Goal: Task Accomplishment & Management: Complete application form

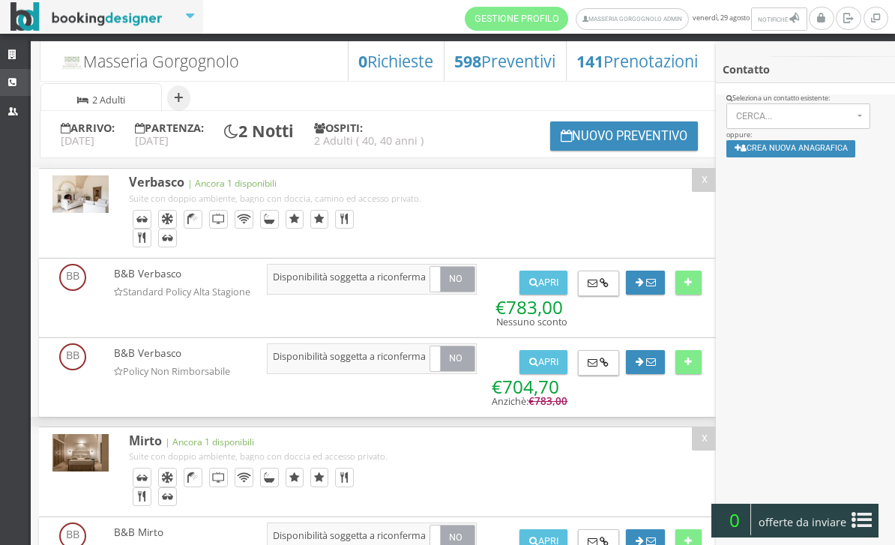
click at [16, 88] on link "CRM" at bounding box center [15, 82] width 31 height 27
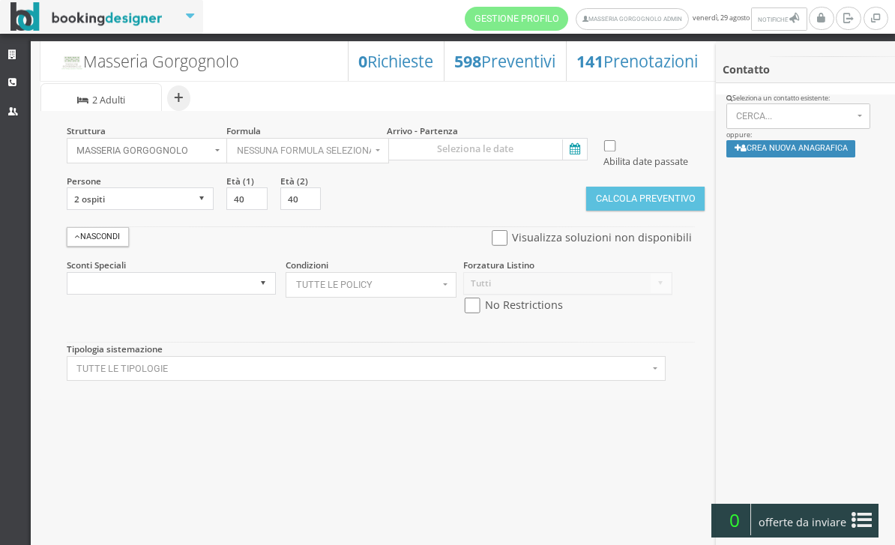
select select
click at [202, 210] on select "1 ospite 2 ospiti 3 ospiti 4 ospiti 5 ospiti 6 ospiti 7 ospiti 8 ospiti 9 ospit…" at bounding box center [141, 198] width 148 height 22
click at [579, 153] on icon at bounding box center [573, 149] width 22 height 20
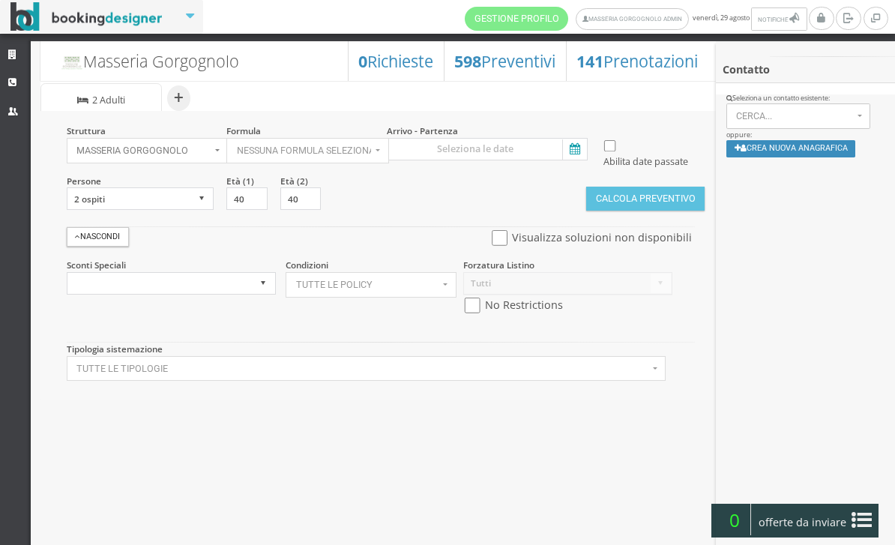
click at [579, 153] on input at bounding box center [487, 149] width 201 height 22
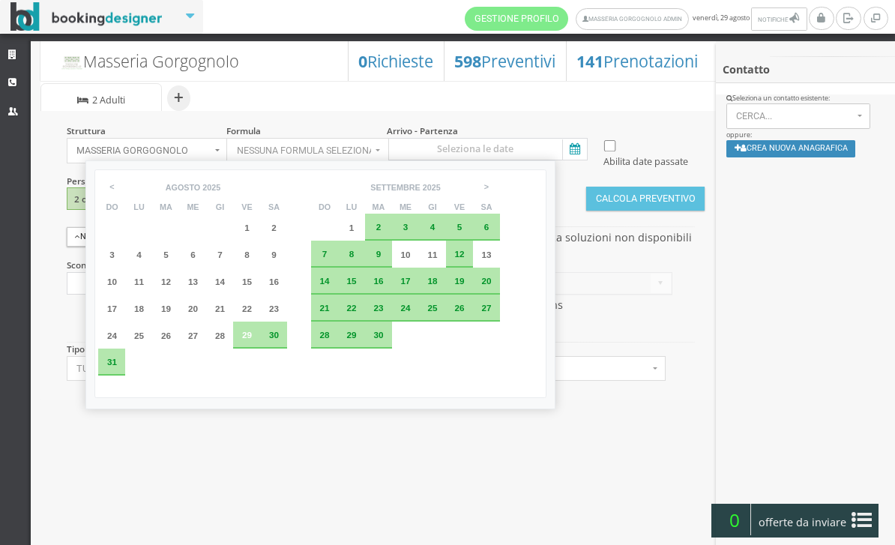
click at [255, 349] on div "29" at bounding box center [246, 335] width 27 height 27
click at [287, 349] on div "30" at bounding box center [273, 335] width 27 height 27
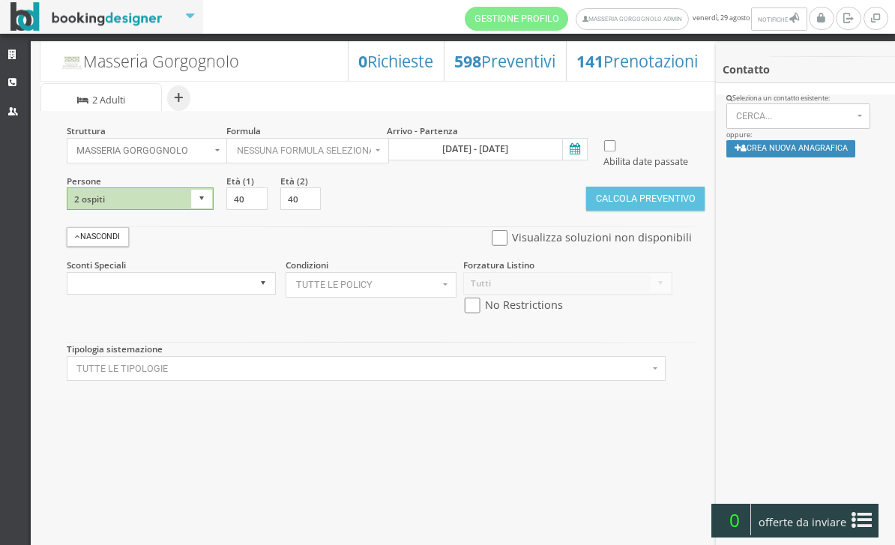
click at [573, 148] on icon at bounding box center [573, 149] width 22 height 20
click at [573, 148] on input "29 ago 2025 - 30 ago 2025" at bounding box center [487, 149] width 201 height 22
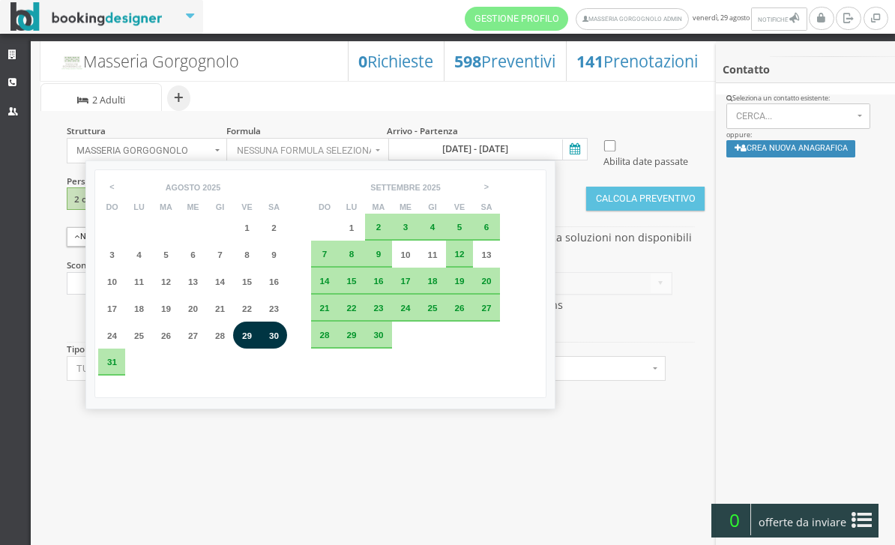
click at [287, 349] on div "30" at bounding box center [273, 335] width 27 height 27
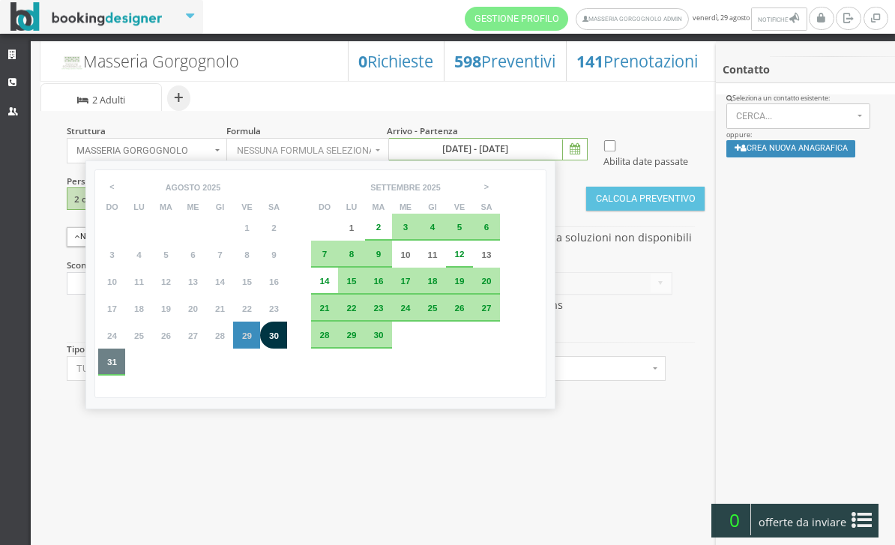
click at [119, 367] on div "31" at bounding box center [111, 362] width 16 height 9
type input "30 ago 2025 - 31 ago 2025"
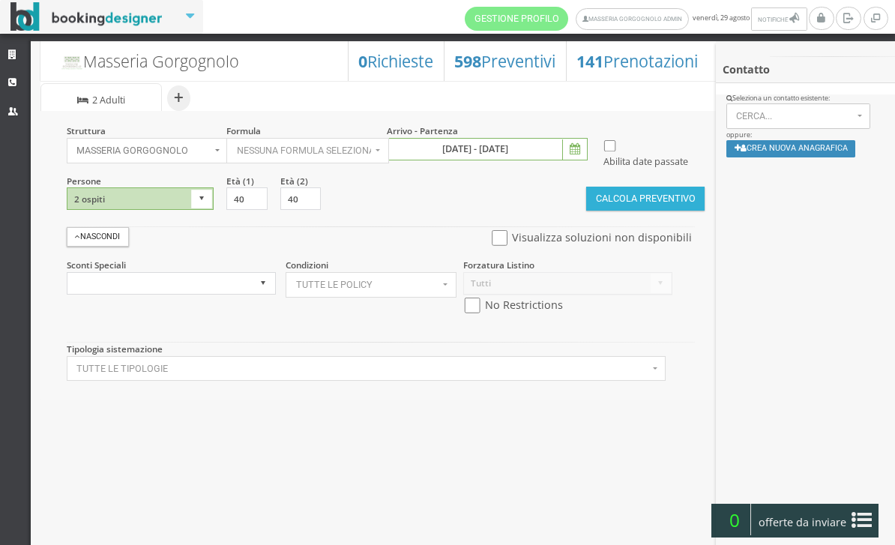
click at [639, 211] on button "Calcola Preventivo" at bounding box center [645, 199] width 118 height 24
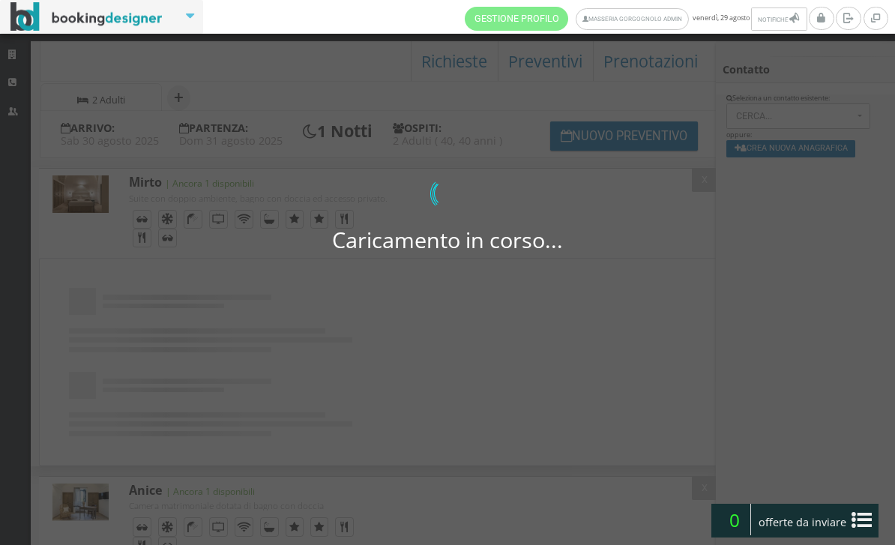
select select
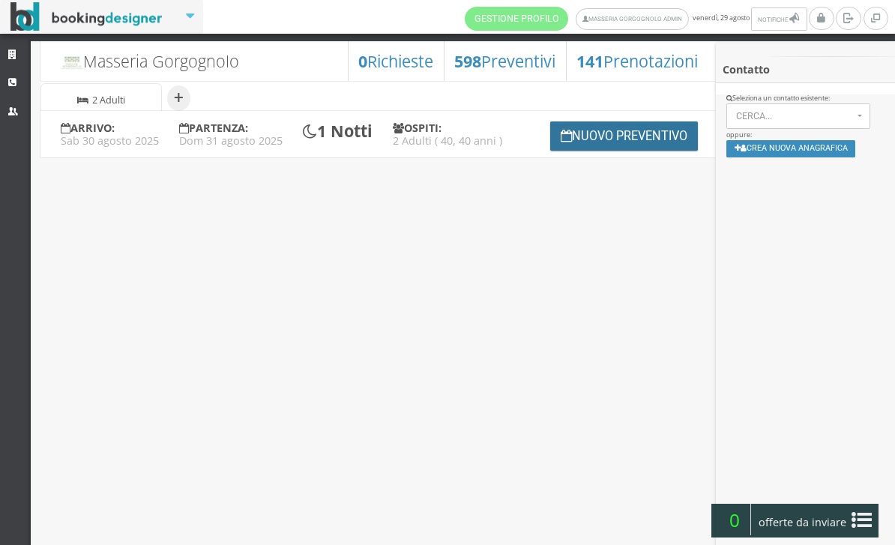
click at [595, 151] on button "Nuovo Preventivo" at bounding box center [624, 135] width 148 height 29
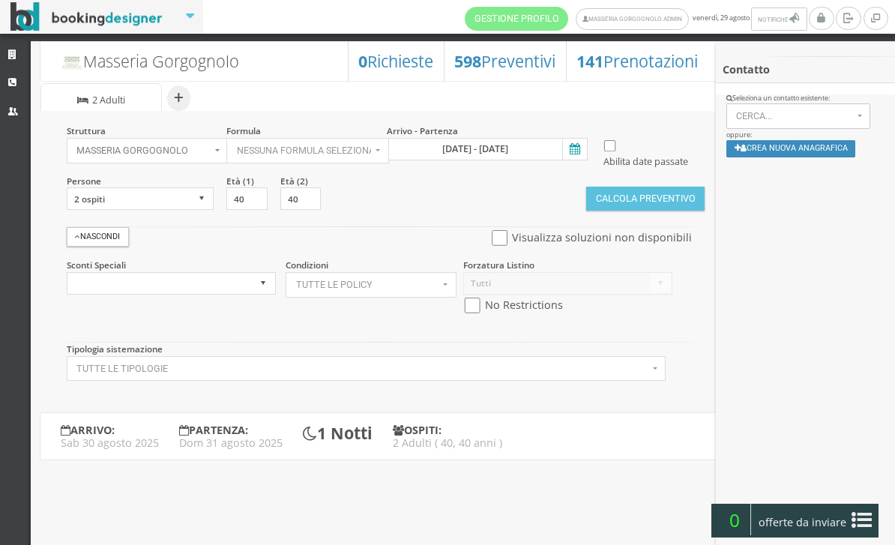
click at [477, 313] on input "checkbox" at bounding box center [472, 306] width 19 height 16
checkbox input "true"
click at [645, 211] on button "Calcola Preventivo" at bounding box center [645, 199] width 118 height 24
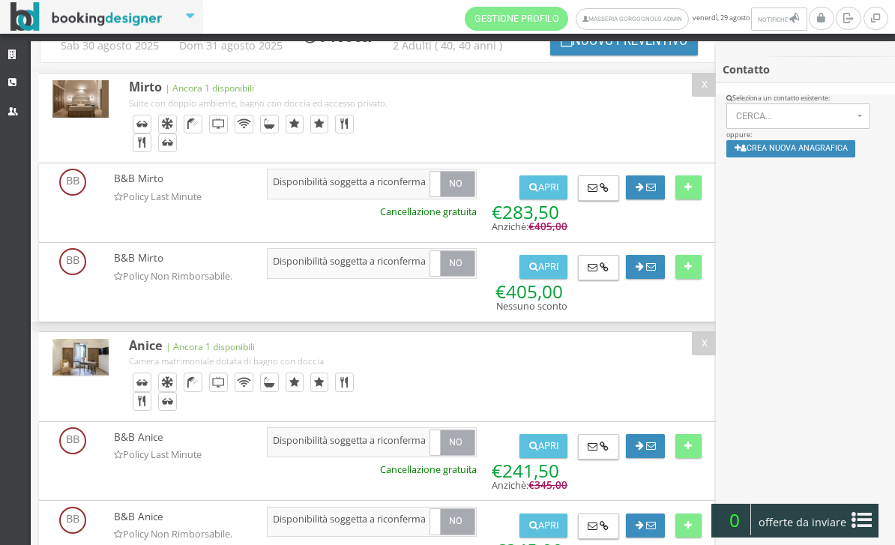
scroll to position [106, 0]
click at [808, 157] on button "Crea nuova anagrafica" at bounding box center [791, 148] width 130 height 17
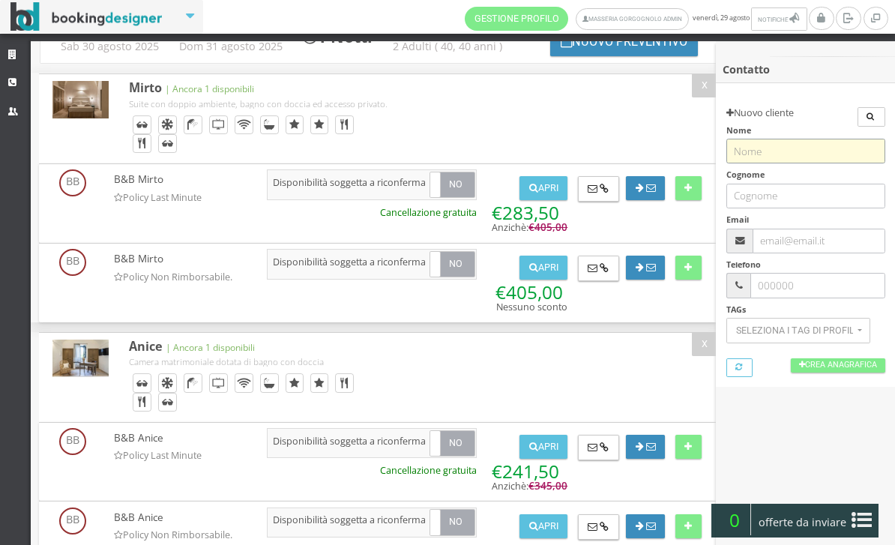
click at [807, 151] on input "text" at bounding box center [805, 151] width 159 height 25
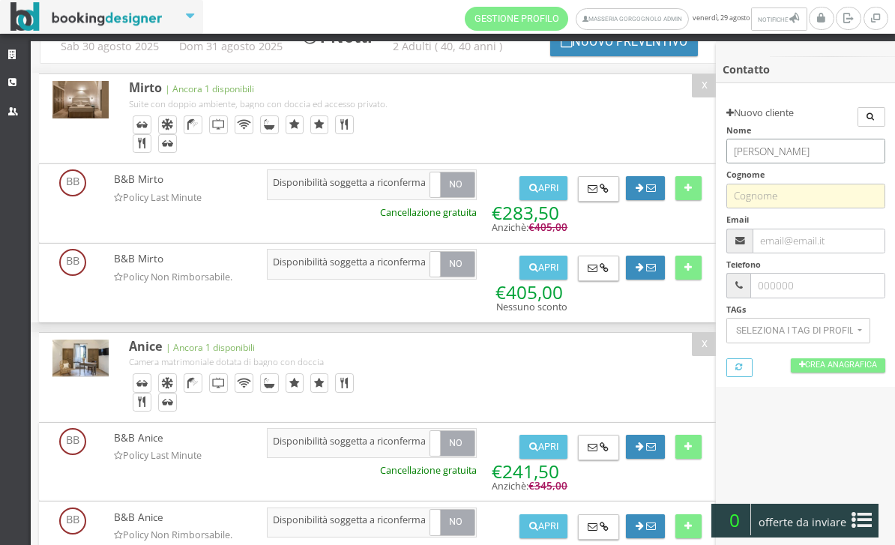
type input "Daniele"
click at [793, 196] on input "text" at bounding box center [805, 196] width 159 height 25
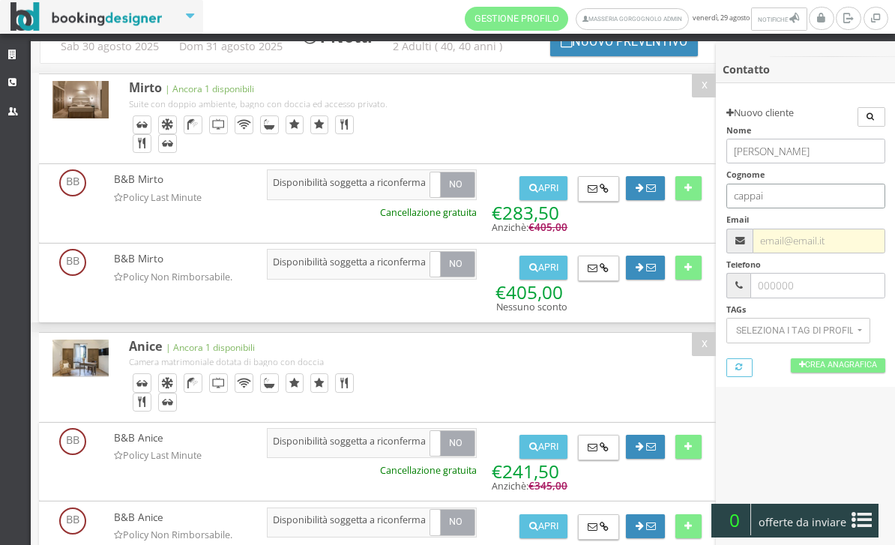
type input "cappai"
click at [796, 236] on input "text" at bounding box center [819, 241] width 132 height 25
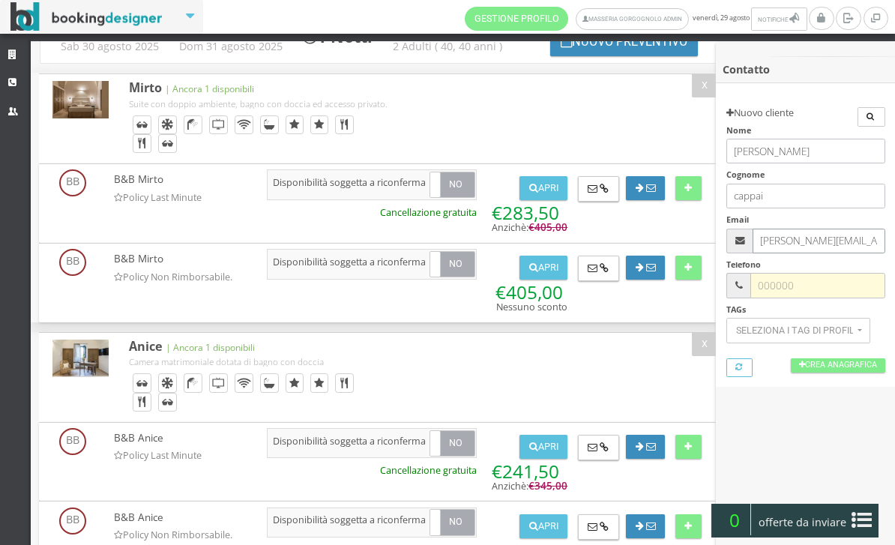
type input "daniele.cappai@hotmail.com"
click at [807, 279] on input "text" at bounding box center [817, 285] width 134 height 25
type input "3334968447"
click at [819, 367] on link "Crea Anagrafica" at bounding box center [838, 365] width 94 height 14
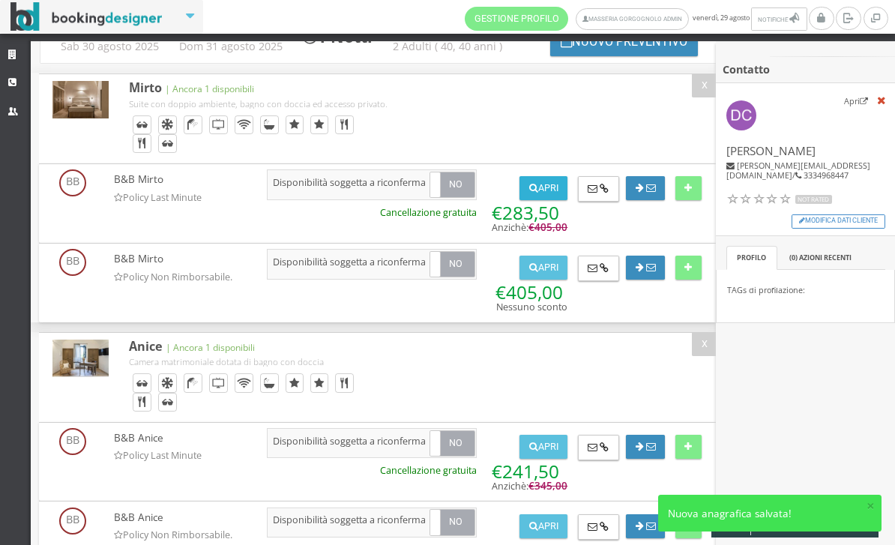
click at [529, 193] on icon at bounding box center [533, 189] width 9 height 10
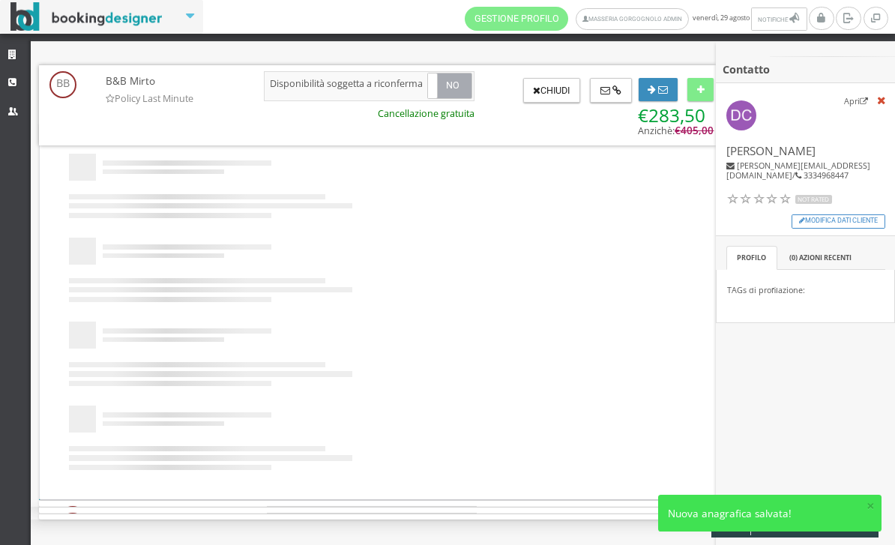
scroll to position [0, 0]
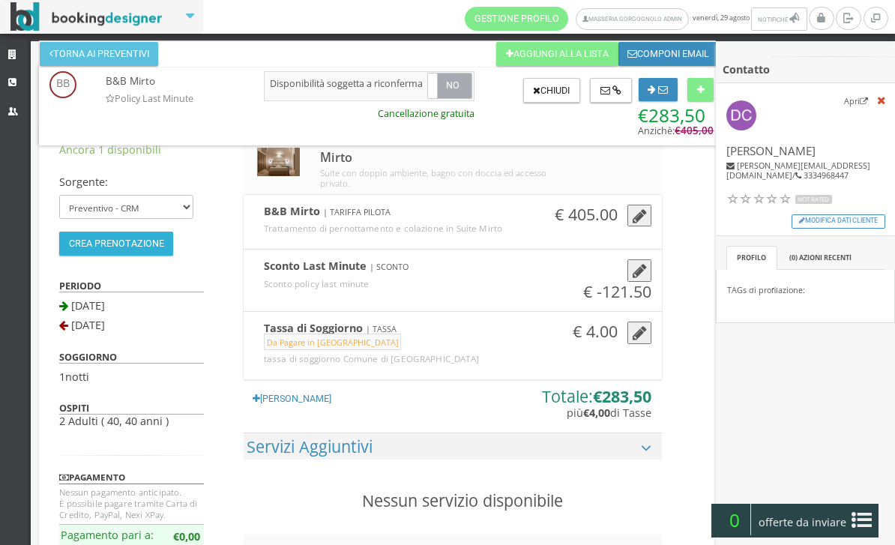
click at [129, 247] on button "Crea Prenotazione" at bounding box center [116, 244] width 114 height 24
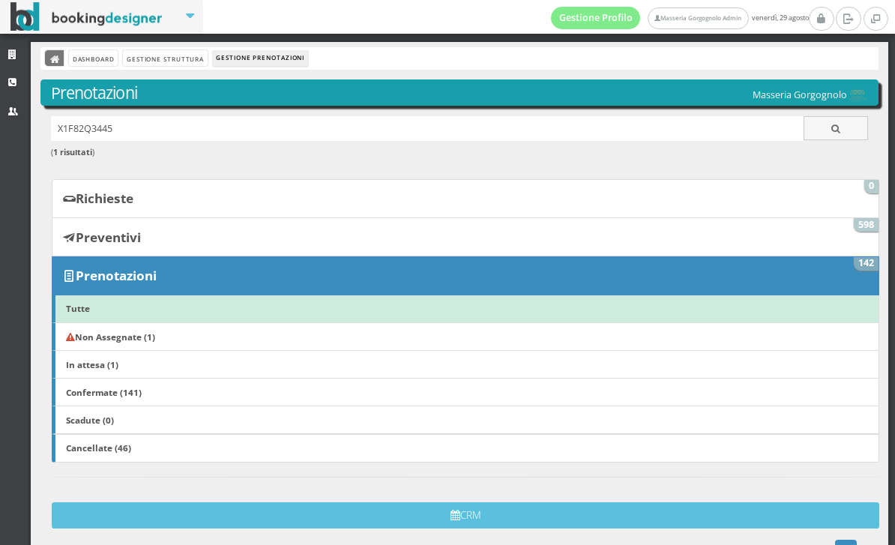
click at [53, 55] on icon at bounding box center [55, 60] width 10 height 10
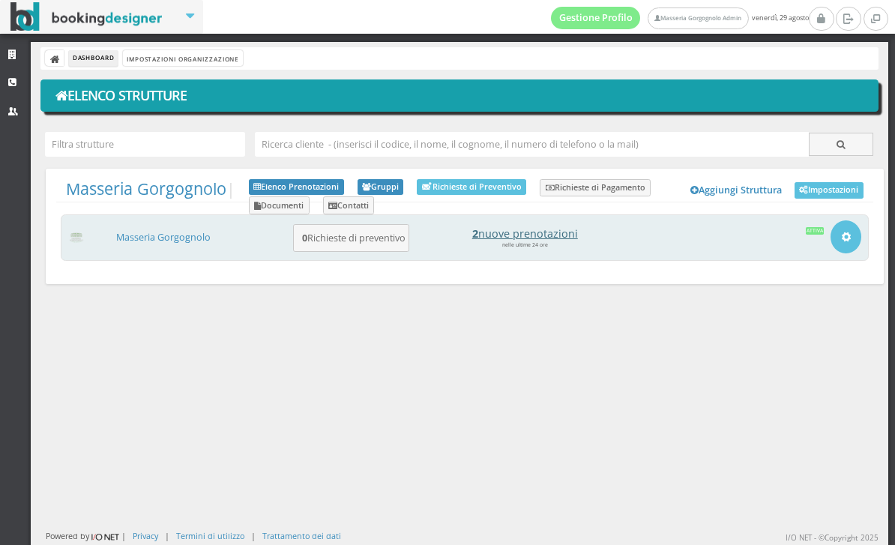
click at [558, 232] on h4 "2 nuove prenotazioni" at bounding box center [525, 233] width 208 height 13
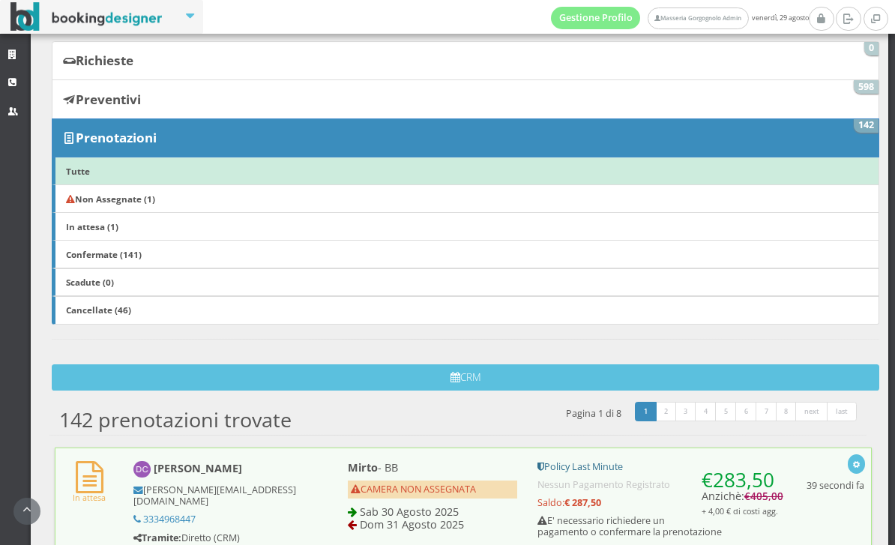
scroll to position [288, 0]
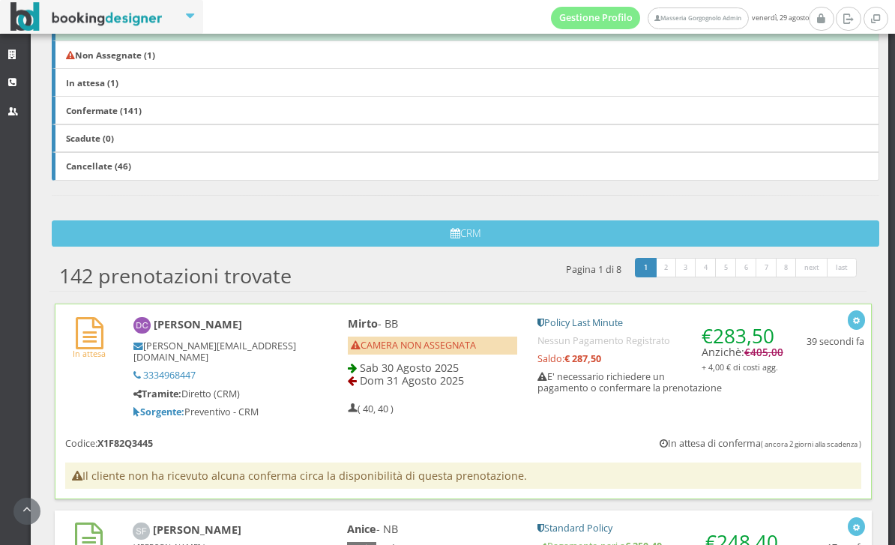
click at [489, 424] on div "In attesa [PERSON_NAME] Cappai [EMAIL_ADDRESS][DOMAIN_NAME] 3334968447 Tramite:…" at bounding box center [463, 363] width 816 height 119
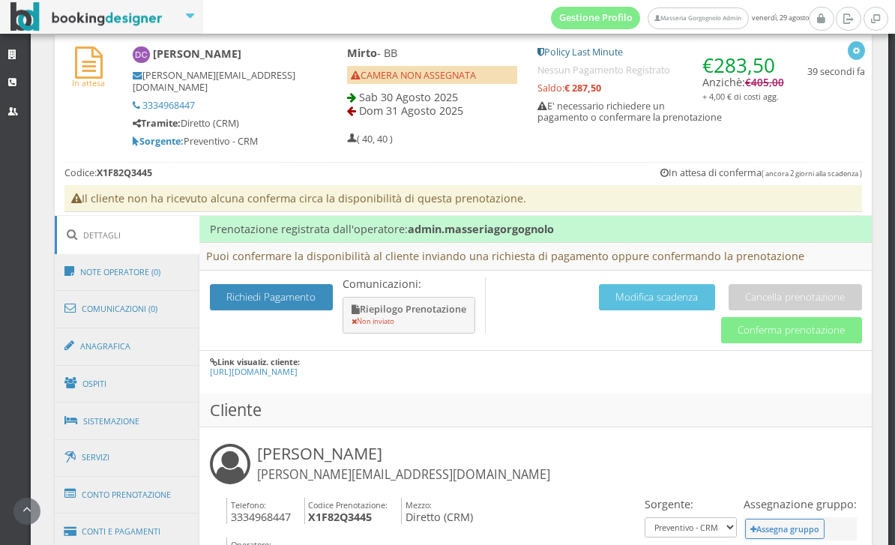
scroll to position [607, 0]
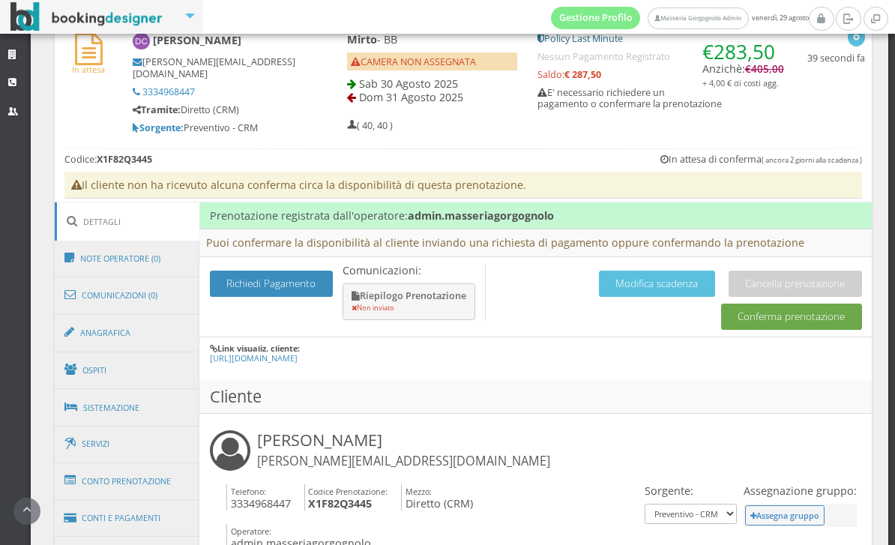
click at [774, 330] on button "Conferma prenotazione" at bounding box center [791, 317] width 141 height 26
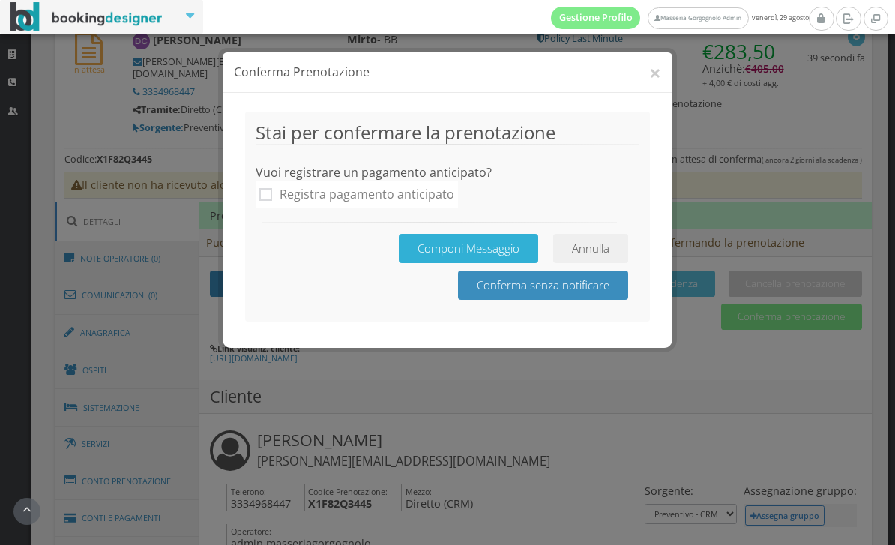
click at [446, 256] on button "Componi Messaggio" at bounding box center [468, 248] width 139 height 29
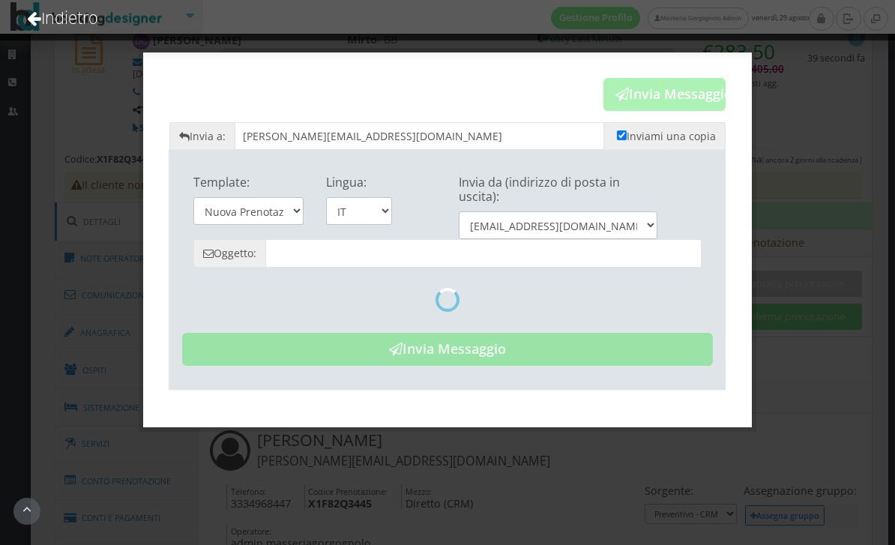
type input "Prenotazione Confermata - Masseria Gorgognolo"
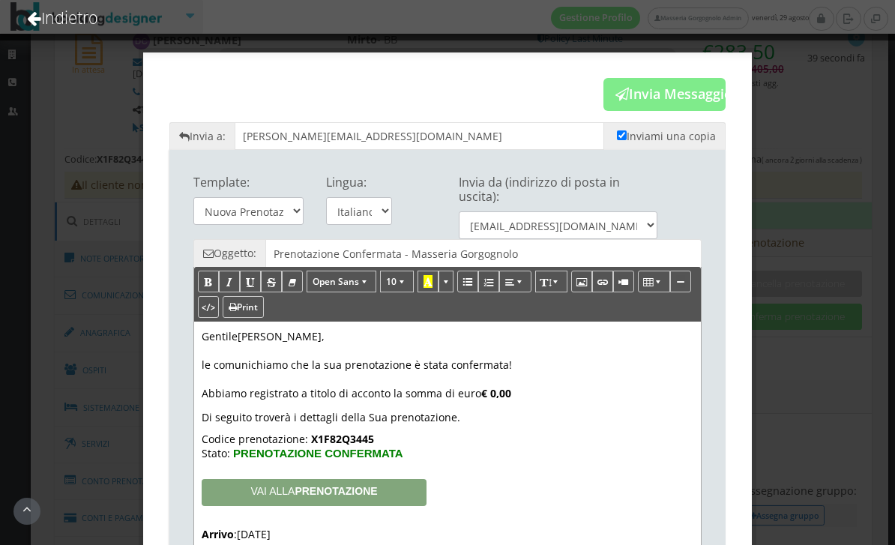
scroll to position [0, 0]
click at [680, 103] on button "Invia Messaggio" at bounding box center [664, 94] width 122 height 33
